Goal: Find contact information: Find contact information

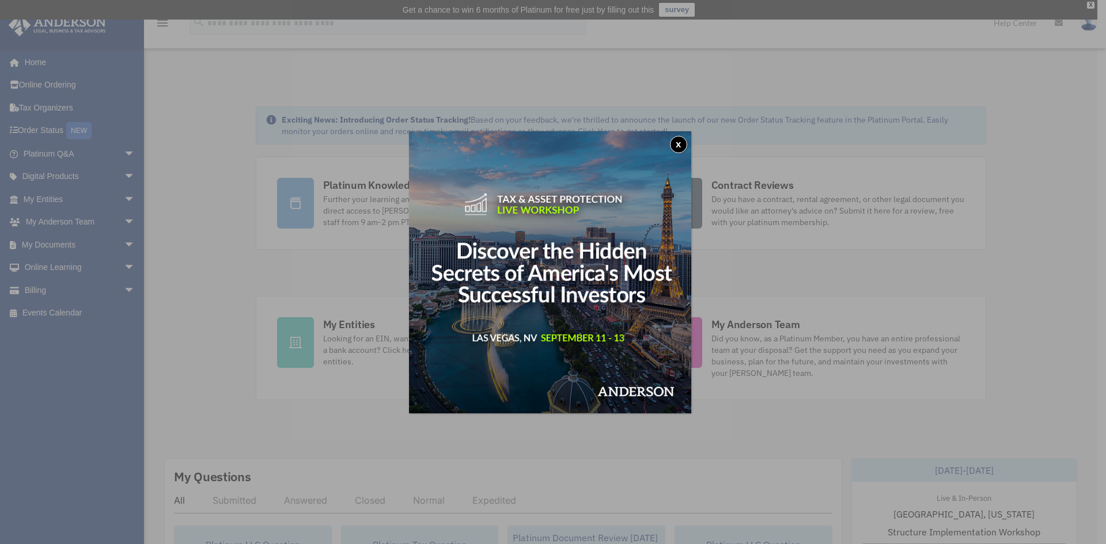
click at [679, 145] on button "x" at bounding box center [678, 144] width 17 height 17
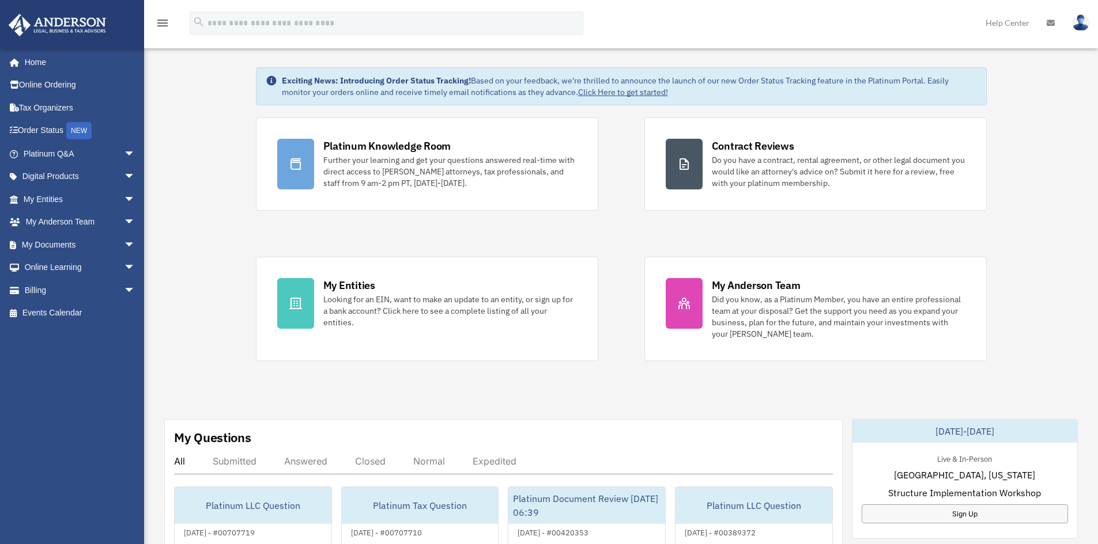
scroll to position [58, 0]
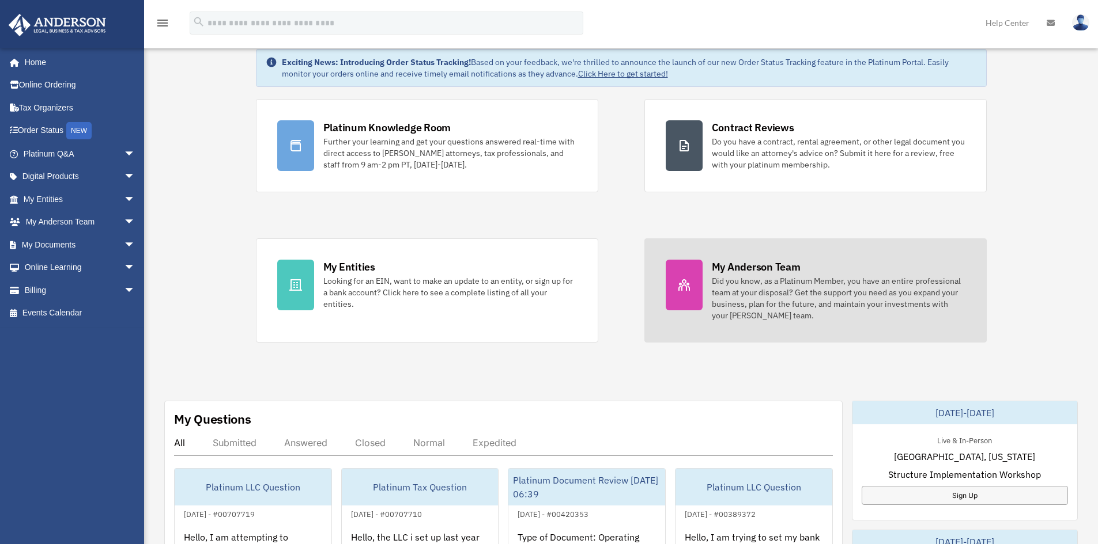
click at [811, 305] on div "Did you know, as a Platinum Member, you have an entire professional team at you…" at bounding box center [839, 298] width 254 height 46
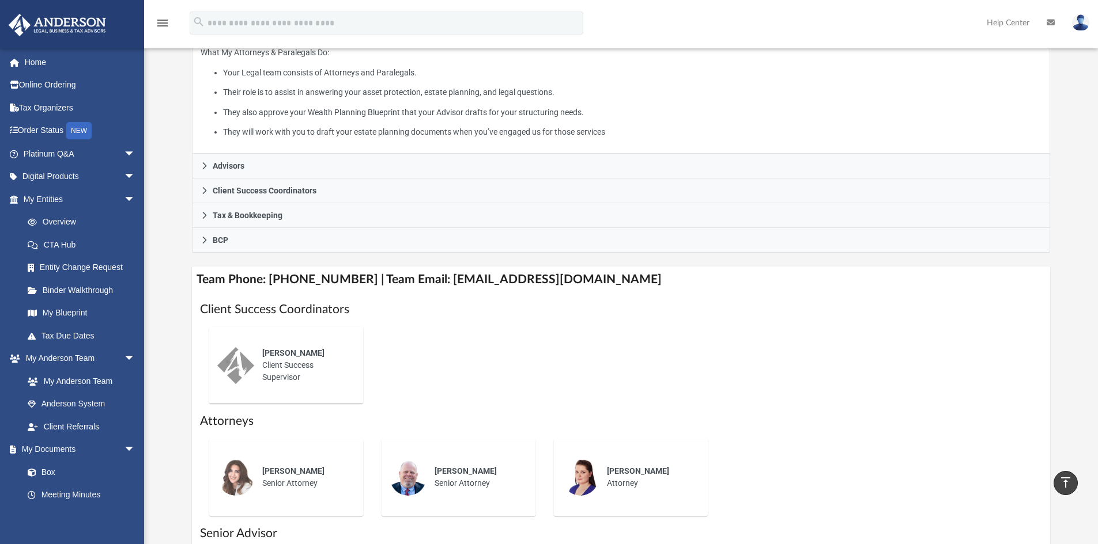
scroll to position [288, 0]
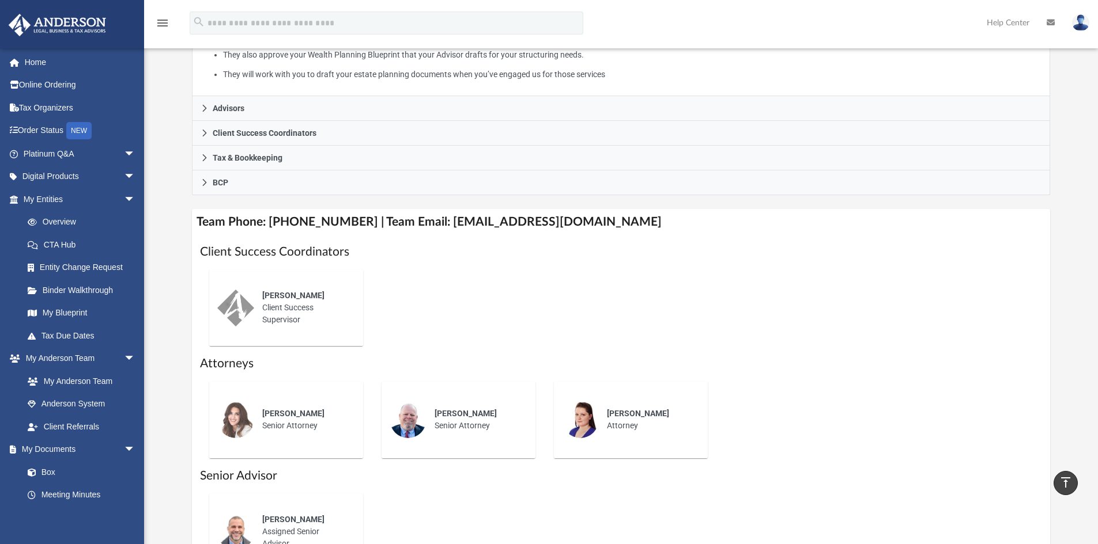
click at [274, 320] on div "[PERSON_NAME] Client Success Supervisor" at bounding box center [304, 308] width 101 height 52
drag, startPoint x: 606, startPoint y: 219, endPoint x: 428, endPoint y: 224, distance: 177.5
click at [428, 224] on h4 "Team Phone: [PHONE_NUMBER] | Team Email: [EMAIL_ADDRESS][DOMAIN_NAME]" at bounding box center [621, 222] width 858 height 26
copy h4 "[EMAIL_ADDRESS][DOMAIN_NAME]"
